Goal: Information Seeking & Learning: Learn about a topic

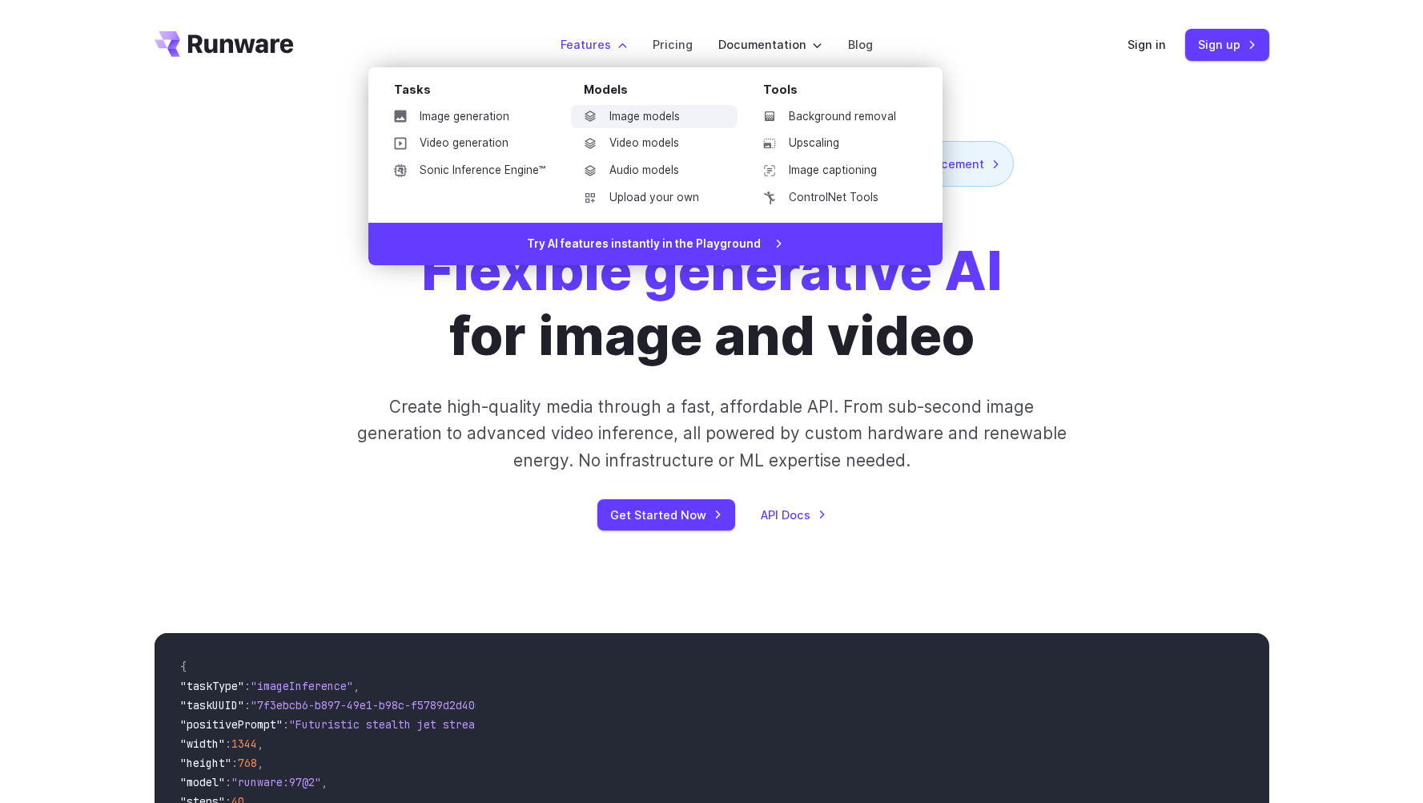
click at [609, 107] on link "Image models" at bounding box center [654, 117] width 167 height 24
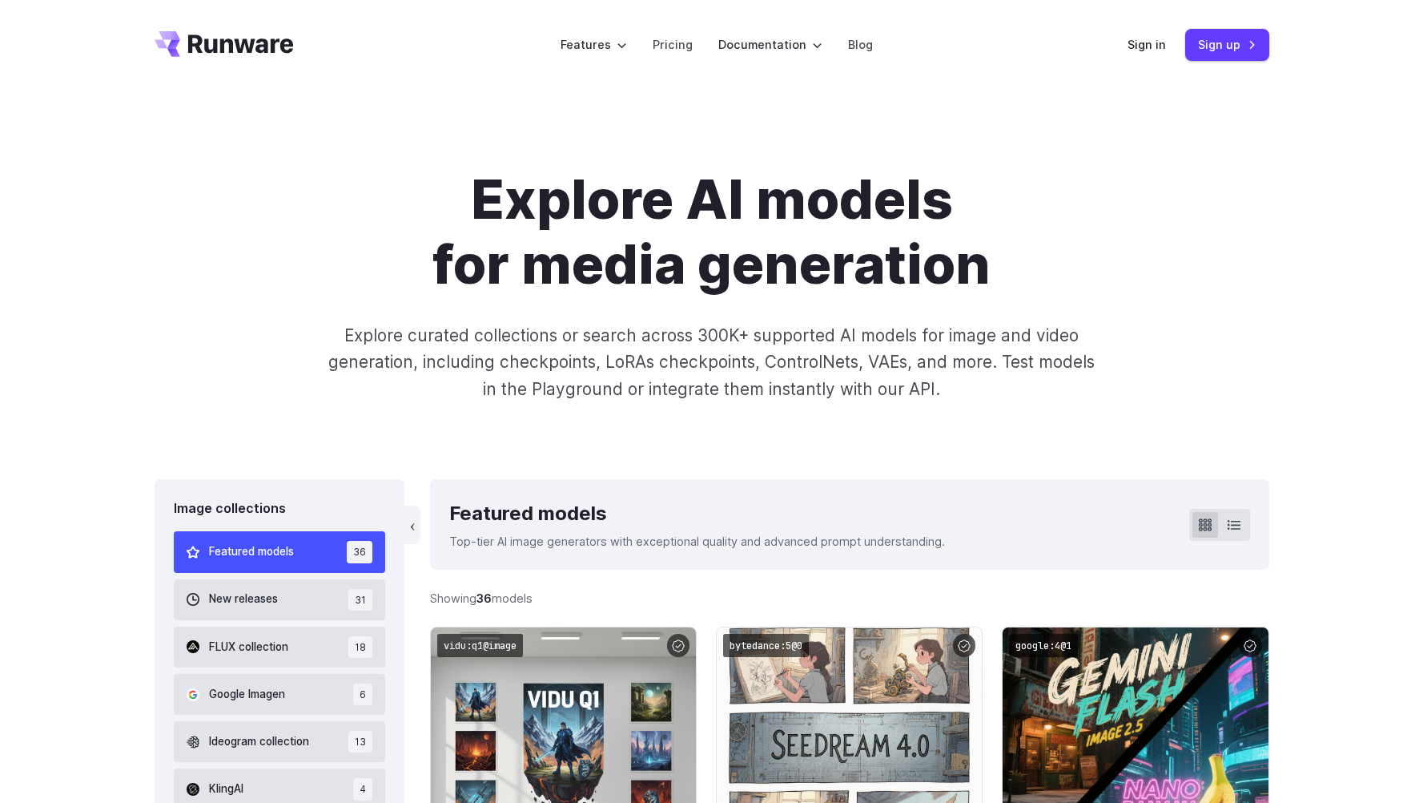
click at [280, 284] on h1 "Explore AI models for media generation" at bounding box center [712, 232] width 892 height 130
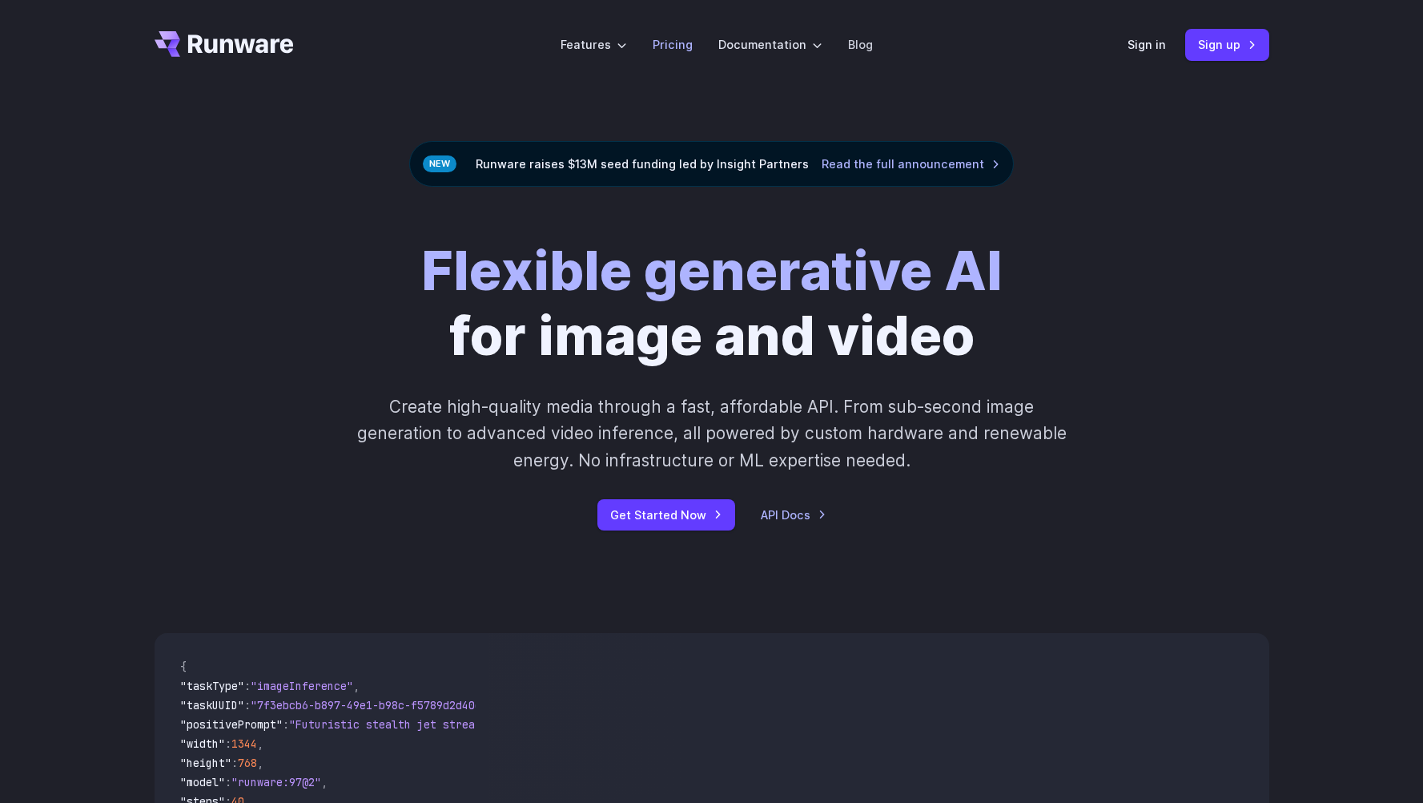
click at [676, 56] on li "Pricing" at bounding box center [673, 44] width 66 height 44
click at [676, 51] on link "Pricing" at bounding box center [673, 44] width 40 height 18
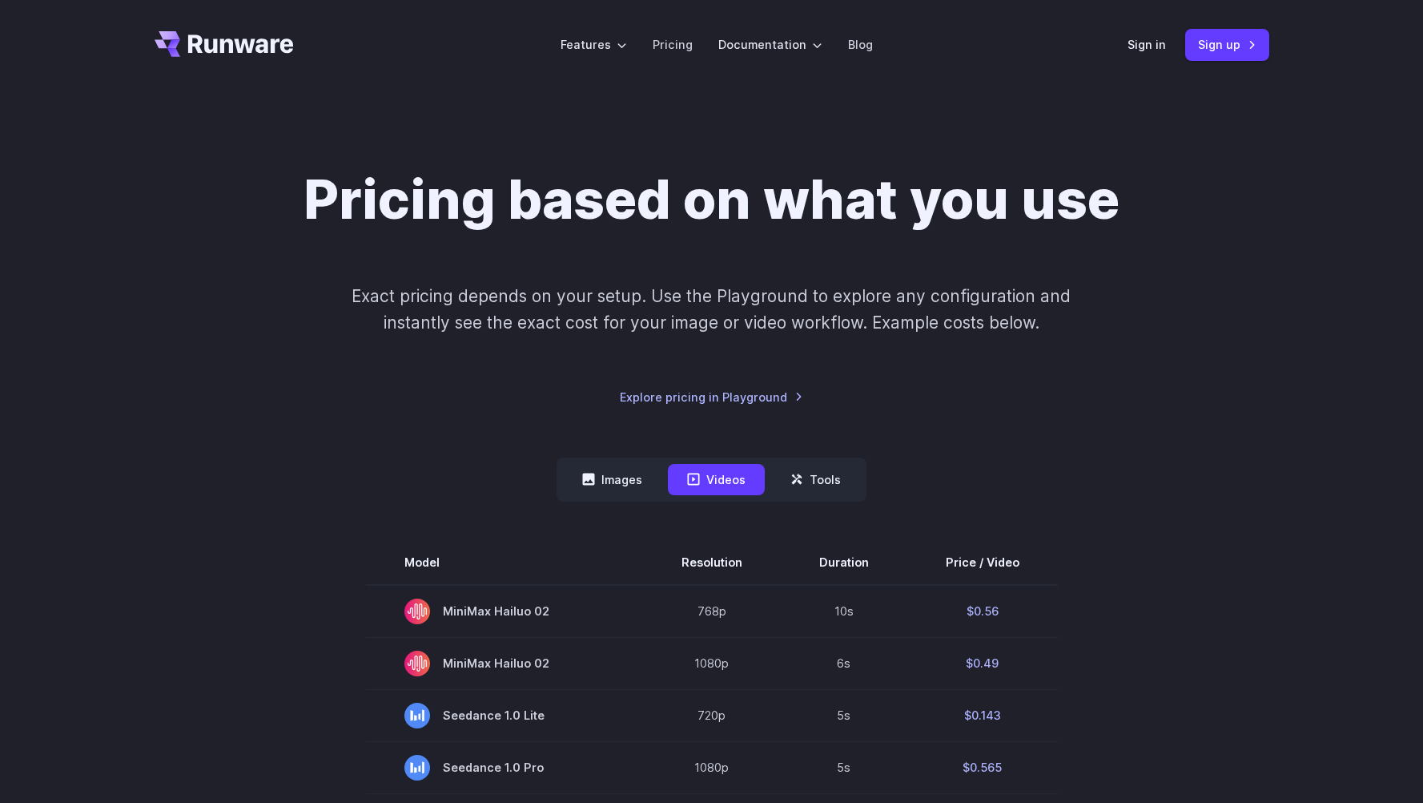
scroll to position [2, 0]
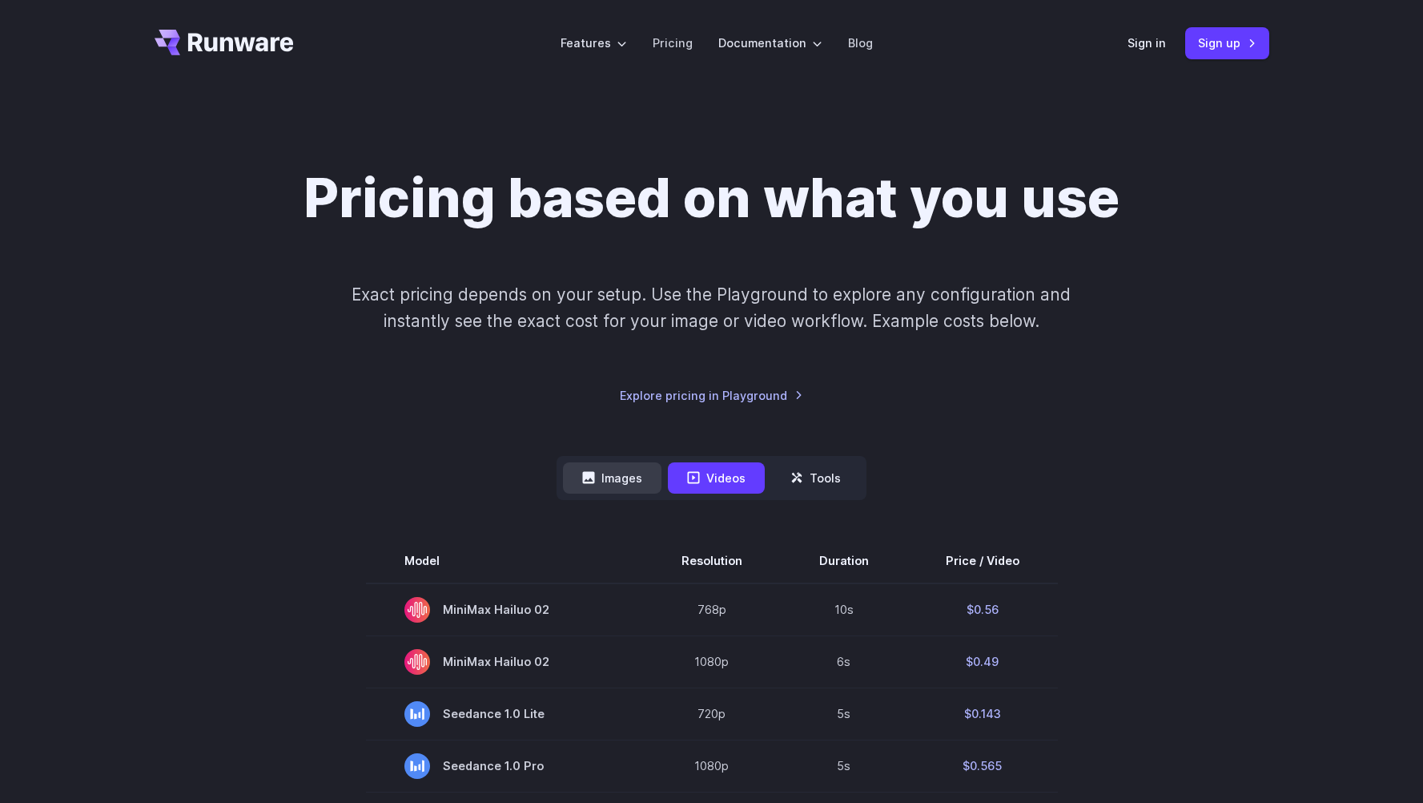
click at [616, 485] on button "Images" at bounding box center [612, 477] width 99 height 31
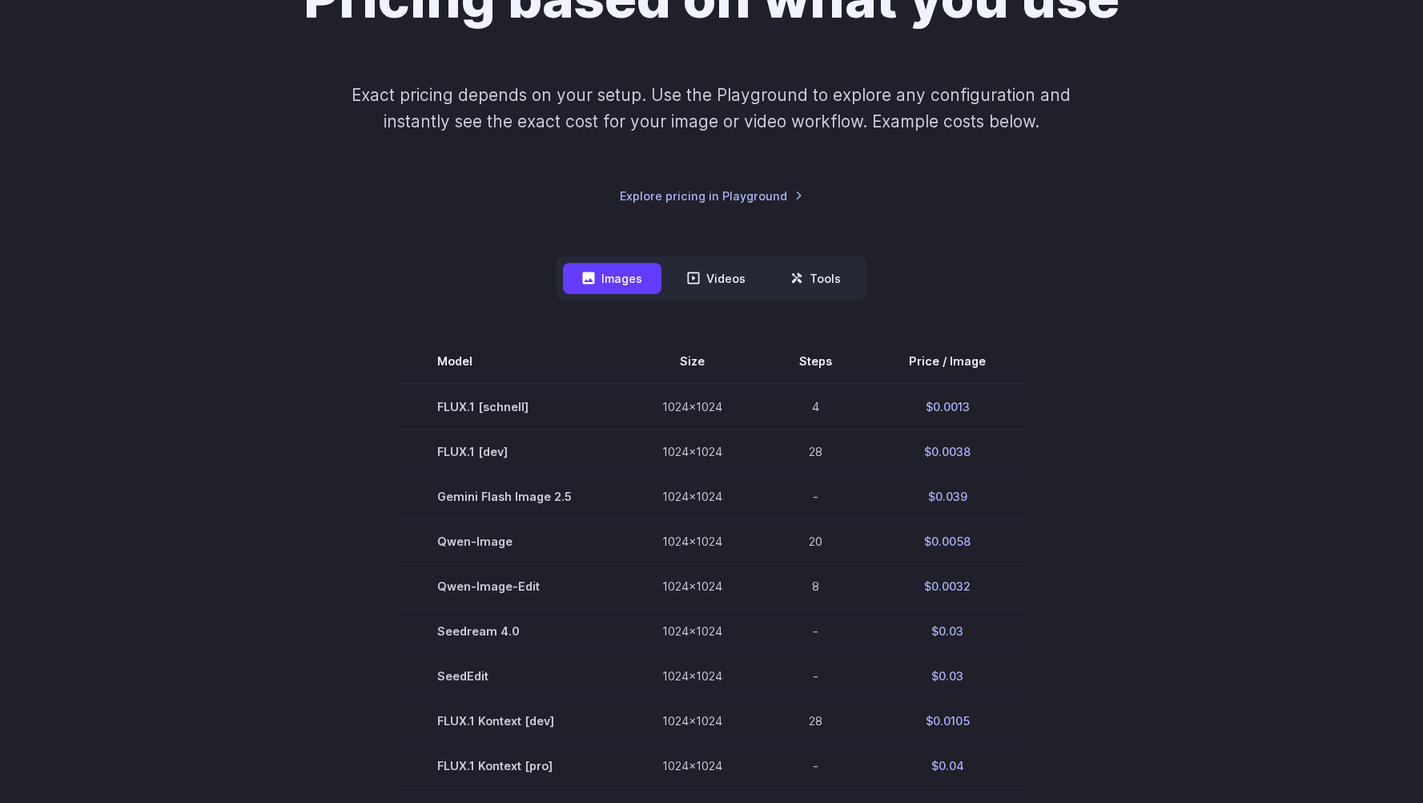
scroll to position [57, 0]
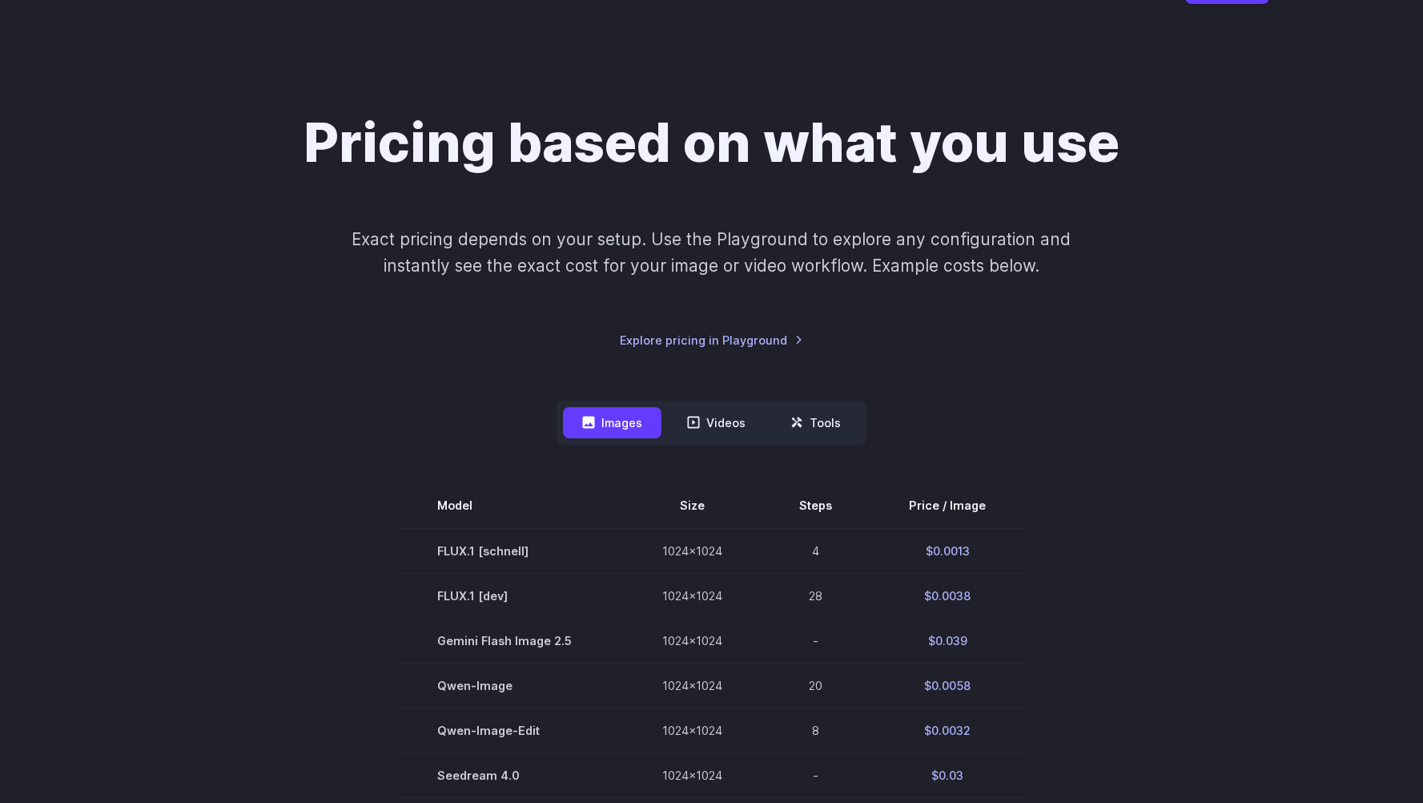
click at [321, 349] on div "Pricing based on what you use Exact pricing depends on your setup. Use the Play…" at bounding box center [712, 803] width 1115 height 1387
